Goal: Task Accomplishment & Management: Manage account settings

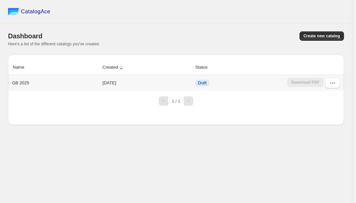
click at [102, 84] on td "[DATE]" at bounding box center [147, 83] width 93 height 16
click at [25, 83] on p "GB 2025" at bounding box center [20, 83] width 17 height 7
click at [330, 83] on icon "button" at bounding box center [332, 83] width 7 height 7
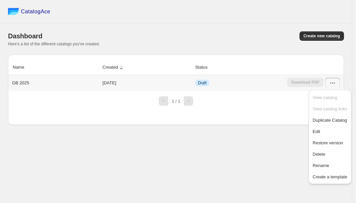
click at [215, 76] on td "Draft" at bounding box center [239, 83] width 92 height 16
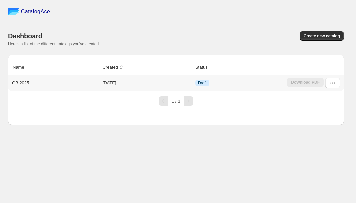
click at [210, 84] on td "Draft" at bounding box center [239, 83] width 92 height 16
click at [195, 86] on td "Draft" at bounding box center [239, 83] width 92 height 16
click at [190, 85] on td "[DATE]" at bounding box center [147, 83] width 93 height 16
click at [189, 85] on td "[DATE]" at bounding box center [147, 83] width 93 height 16
click at [337, 82] on button "button" at bounding box center [332, 83] width 15 height 11
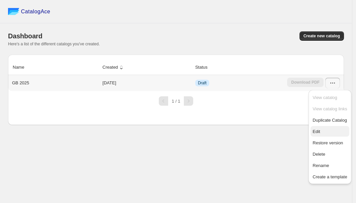
click at [329, 131] on span "Edit" at bounding box center [329, 132] width 34 height 7
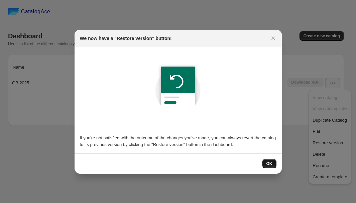
click at [270, 163] on span "OK" at bounding box center [269, 163] width 6 height 5
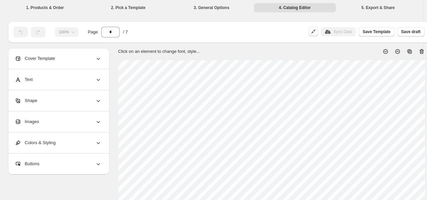
click at [77, 58] on div "Cover Template" at bounding box center [58, 58] width 87 height 21
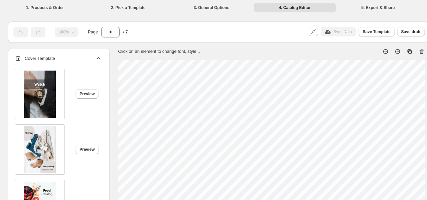
click at [95, 54] on div "Cover Template" at bounding box center [58, 58] width 87 height 21
